Goal: Task Accomplishment & Management: Manage account settings

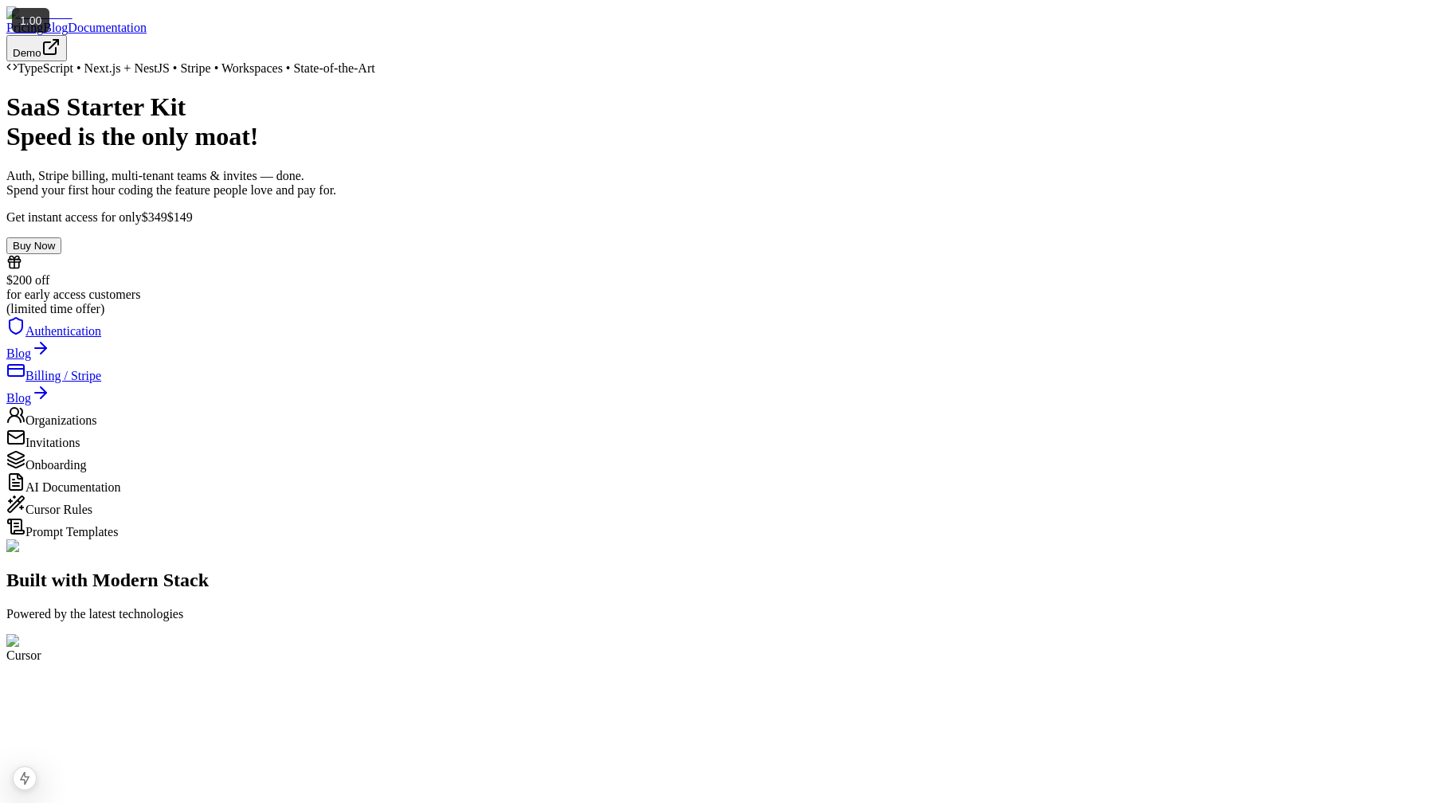
scroll to position [7138, 0]
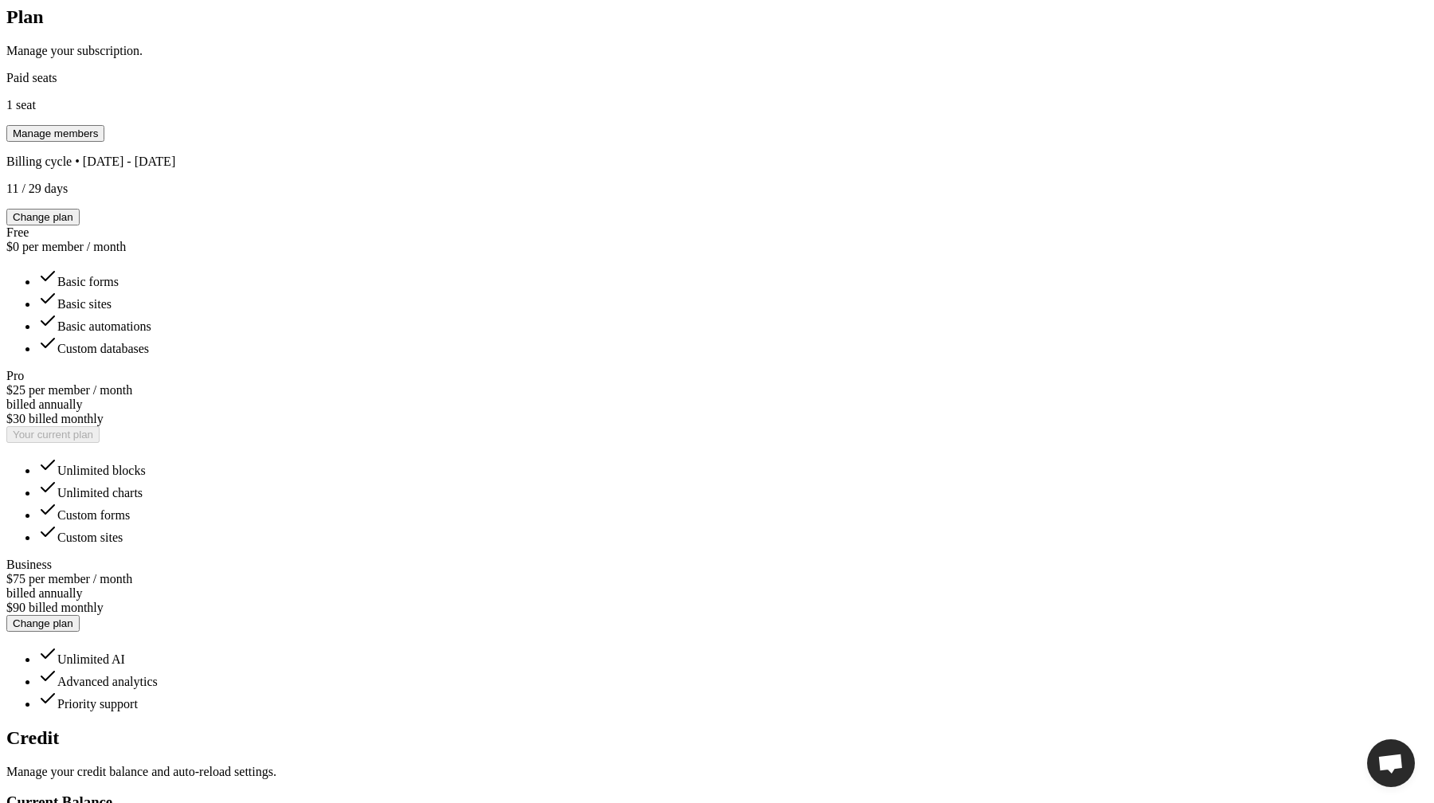
scroll to position [473, 0]
